Goal: Check status: Check status

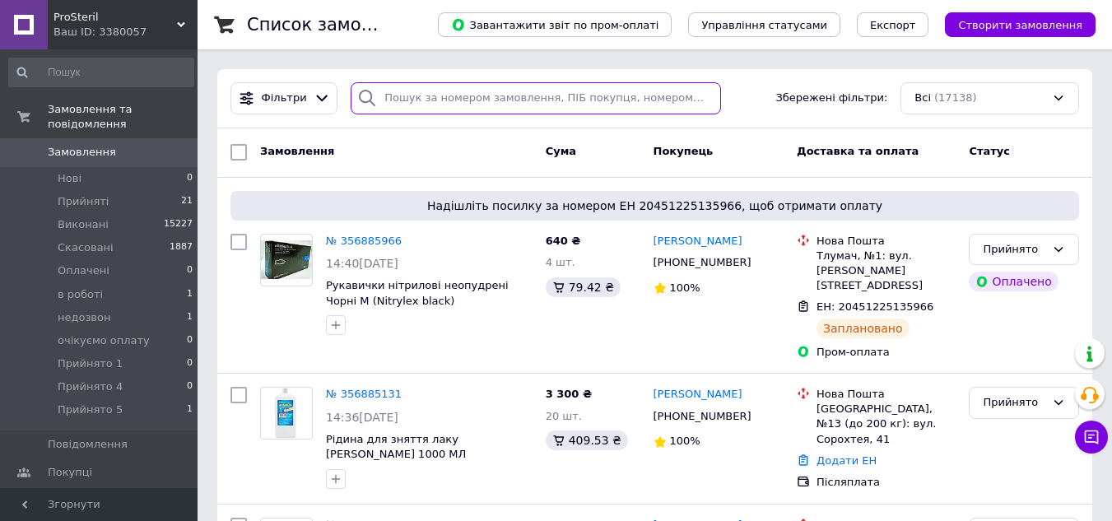
click at [503, 100] on input "search" at bounding box center [536, 98] width 370 height 32
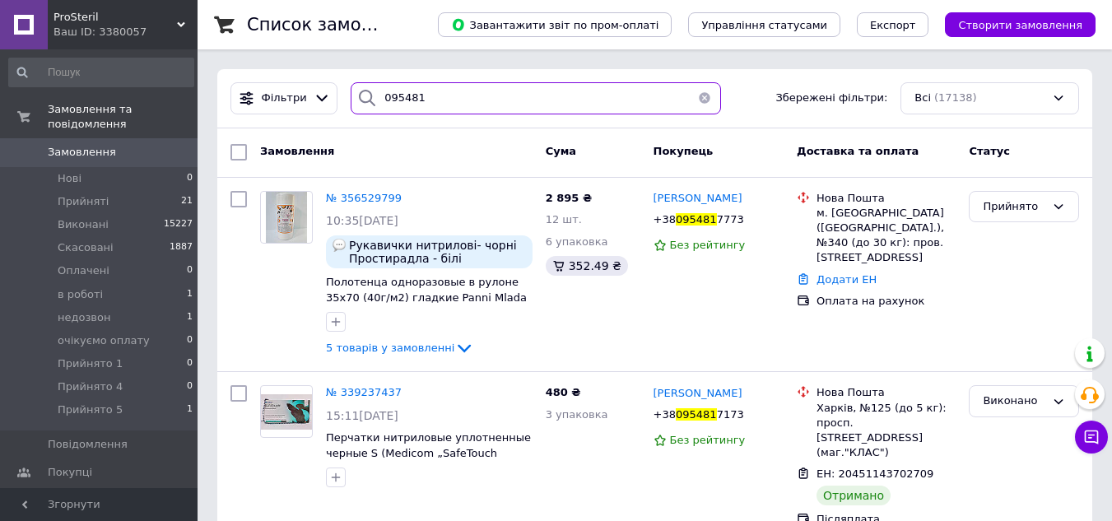
type input "095481"
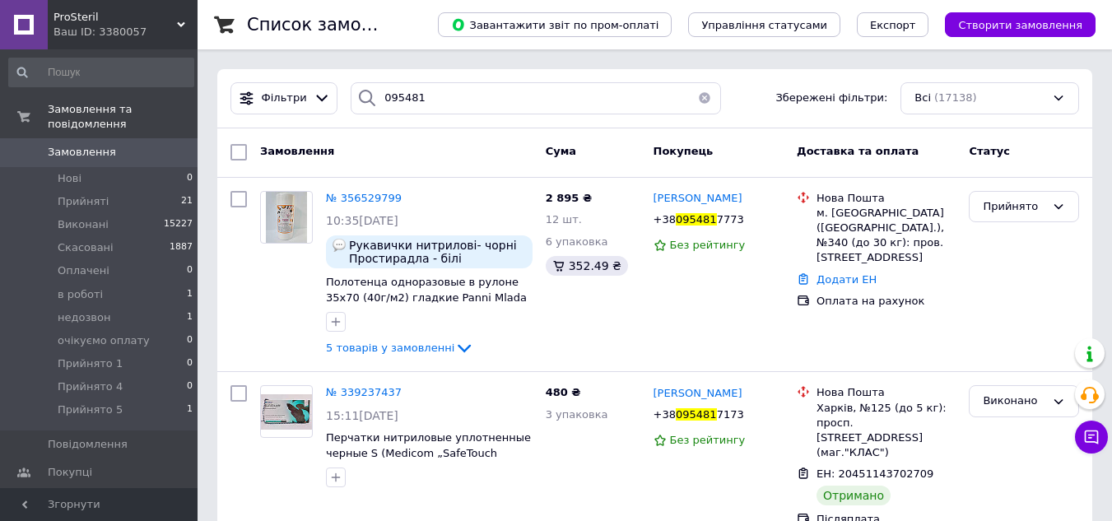
click at [169, 145] on span "0" at bounding box center [174, 152] width 45 height 15
